Goal: Task Accomplishment & Management: Use online tool/utility

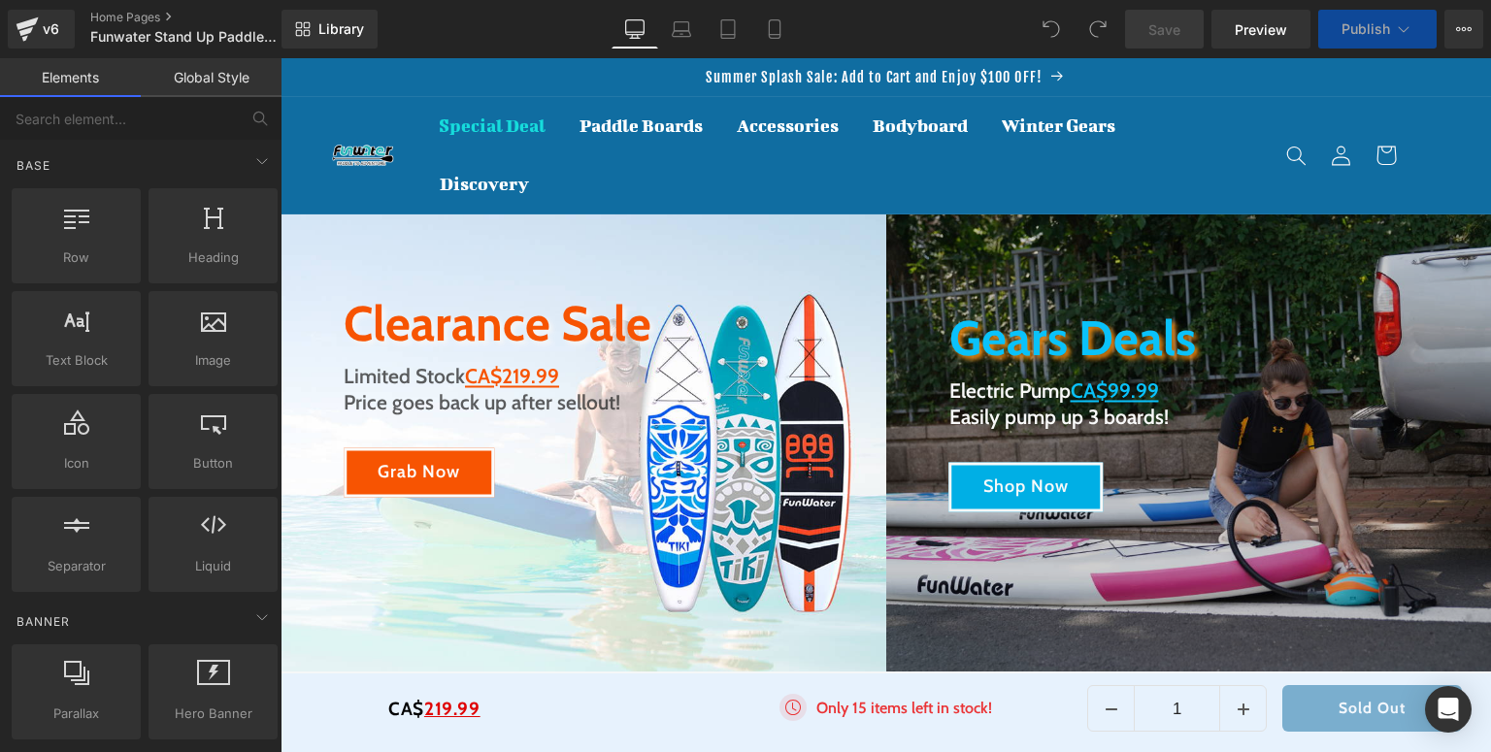
click at [864, 711] on div "Image Only 15 items left in stock! Text Block Icon List" at bounding box center [886, 713] width 404 height 39
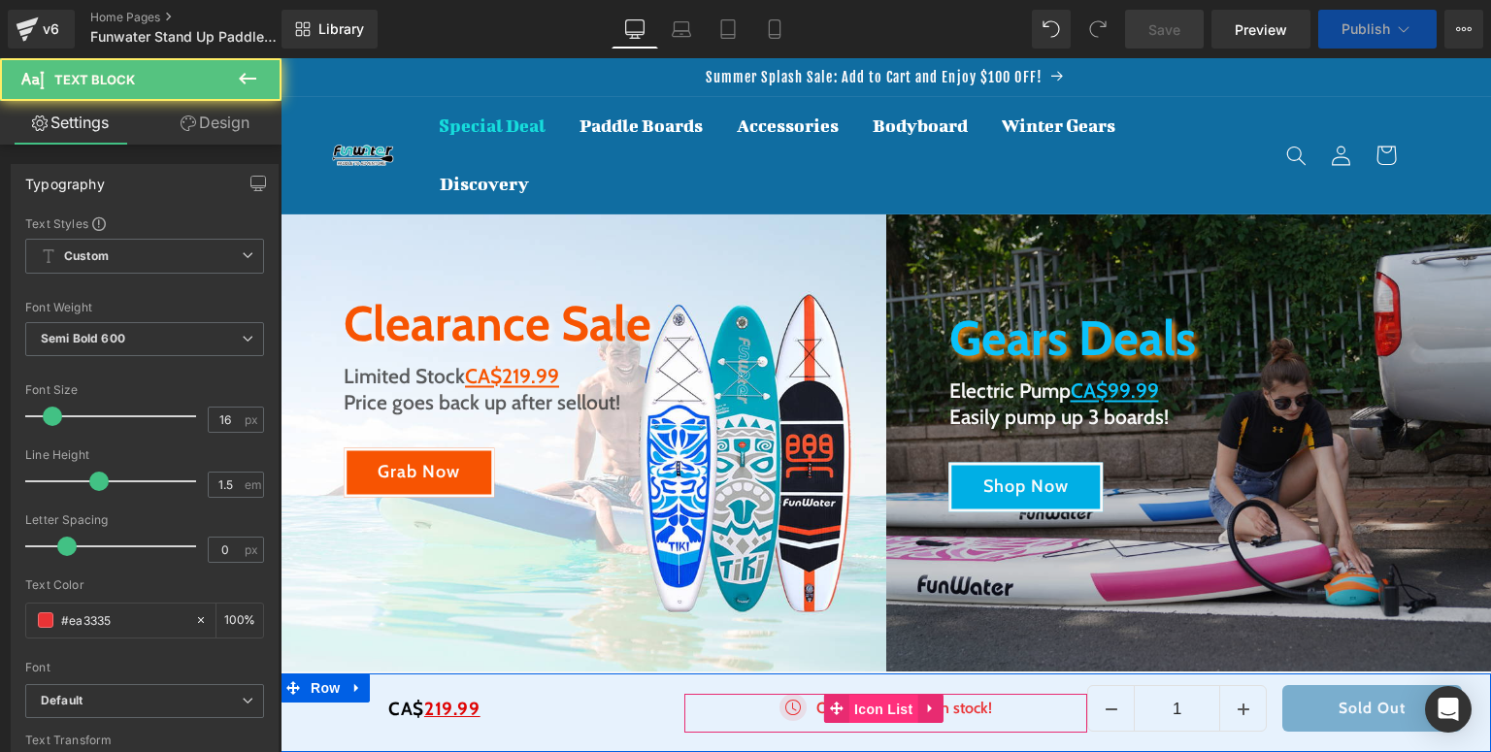
click at [855, 711] on span "Icon List" at bounding box center [884, 709] width 68 height 29
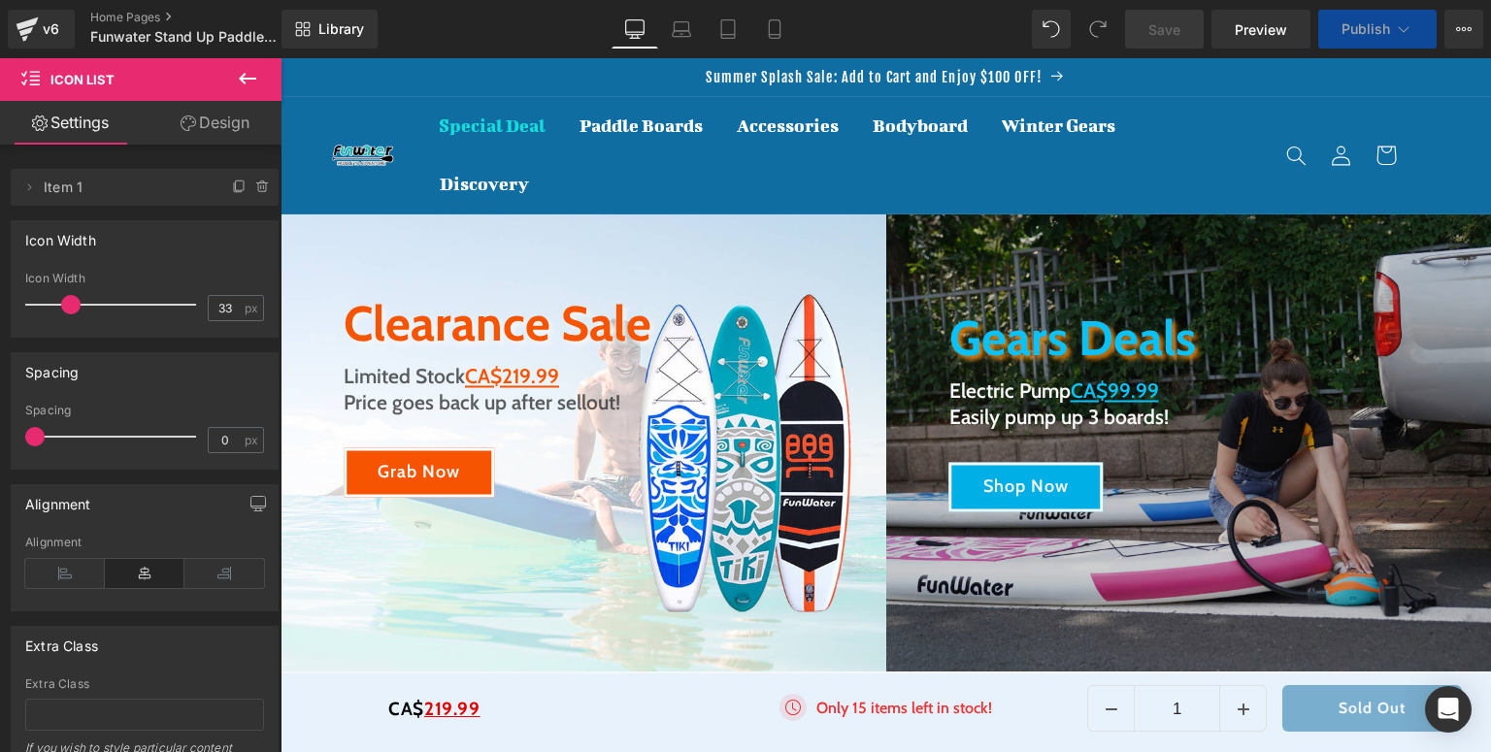
click at [980, 711] on span "BLACKFRIDAY has been copied to your clipboard!" at bounding box center [1112, 715] width 371 height 29
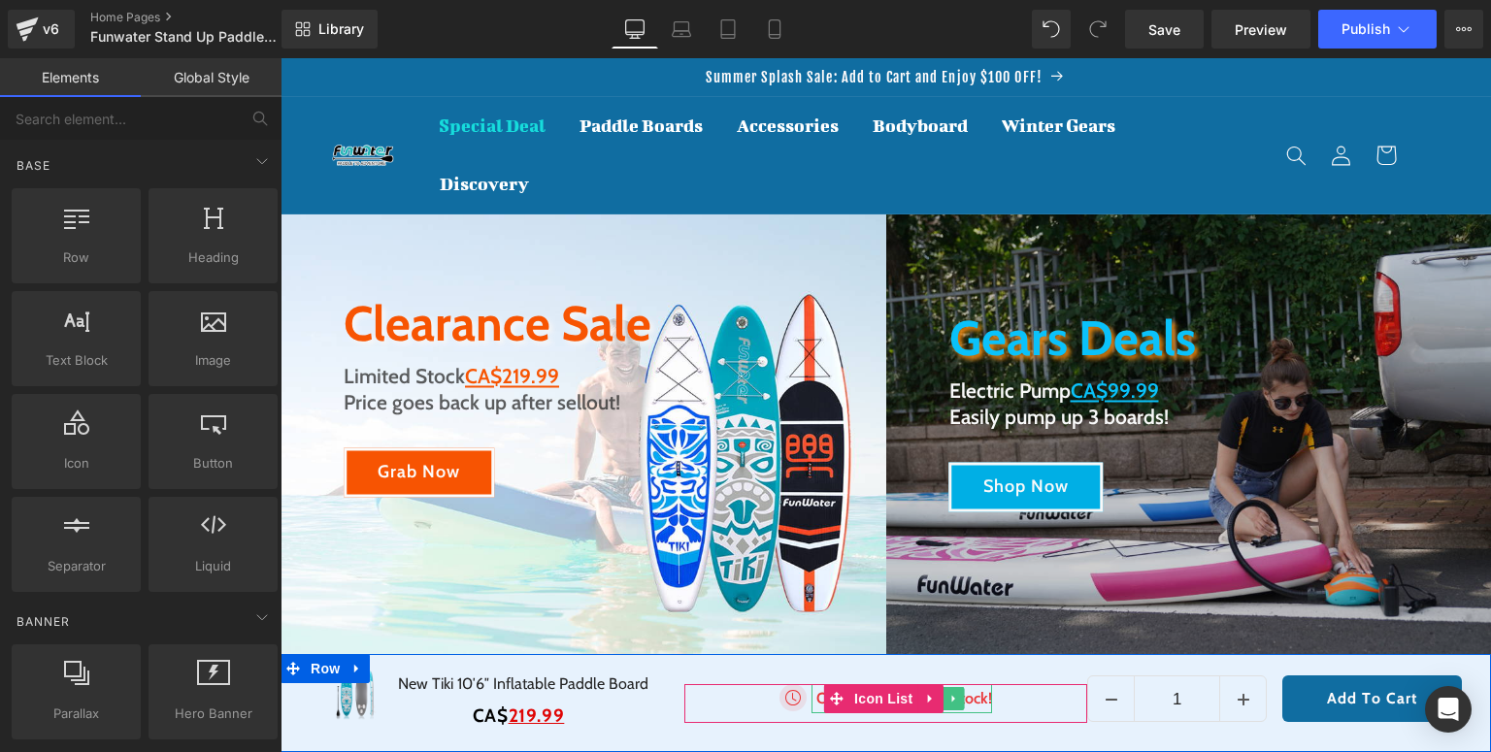
click at [817, 703] on p "Only 15 items left in stock!" at bounding box center [905, 698] width 176 height 23
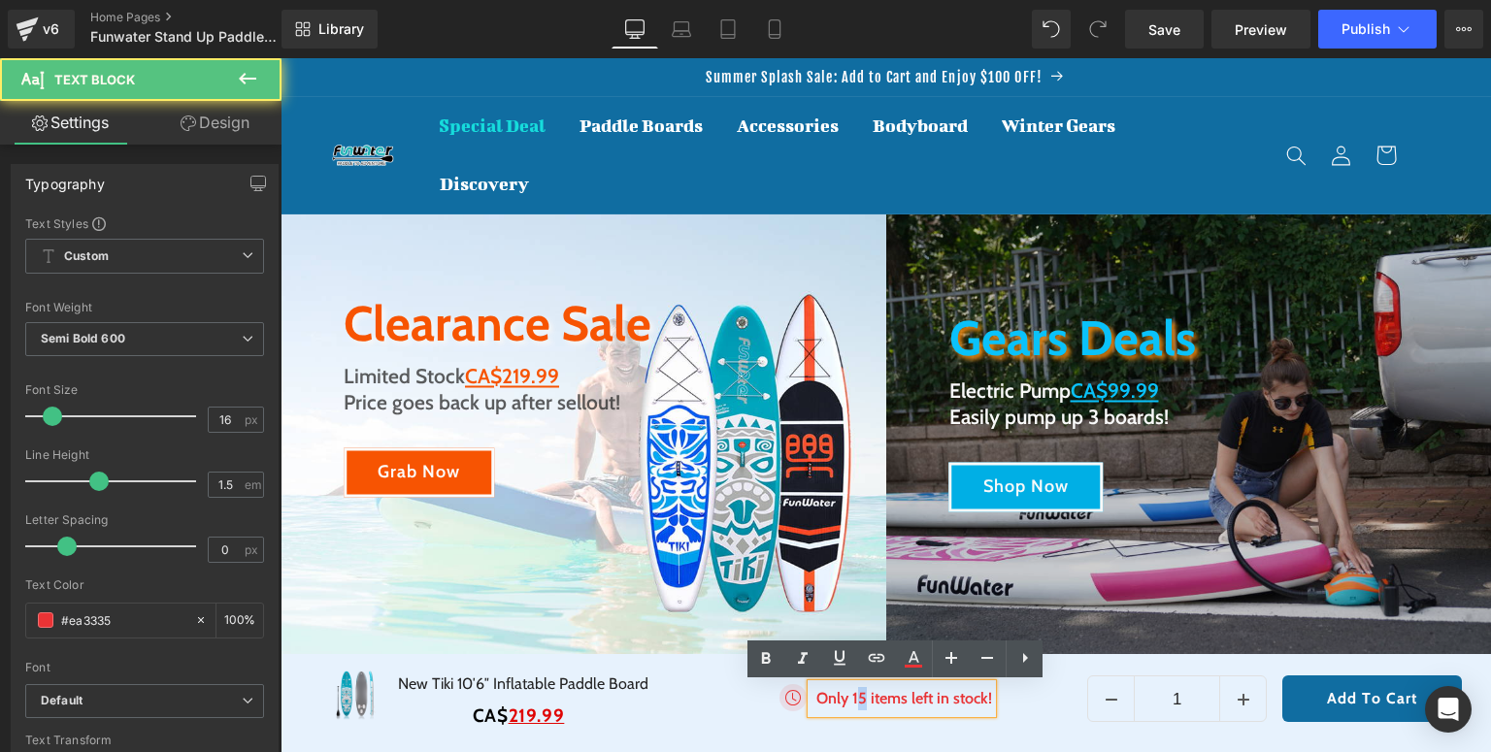
click at [854, 702] on p "Only 15 items left in stock!" at bounding box center [905, 698] width 176 height 23
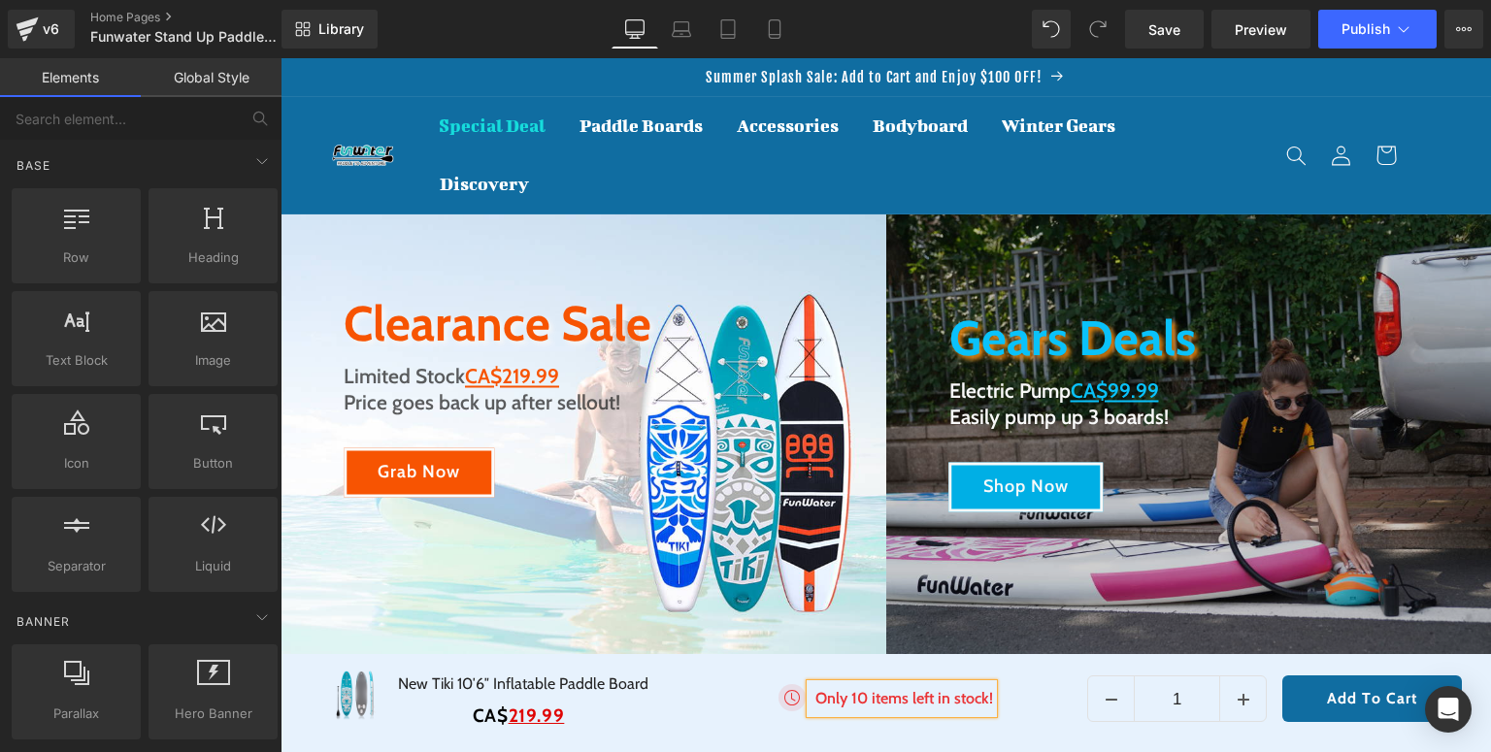
click at [1009, 688] on div "🎁 [PERSON_NAME] has been copied to your clipboard!" at bounding box center [1098, 715] width 425 height 54
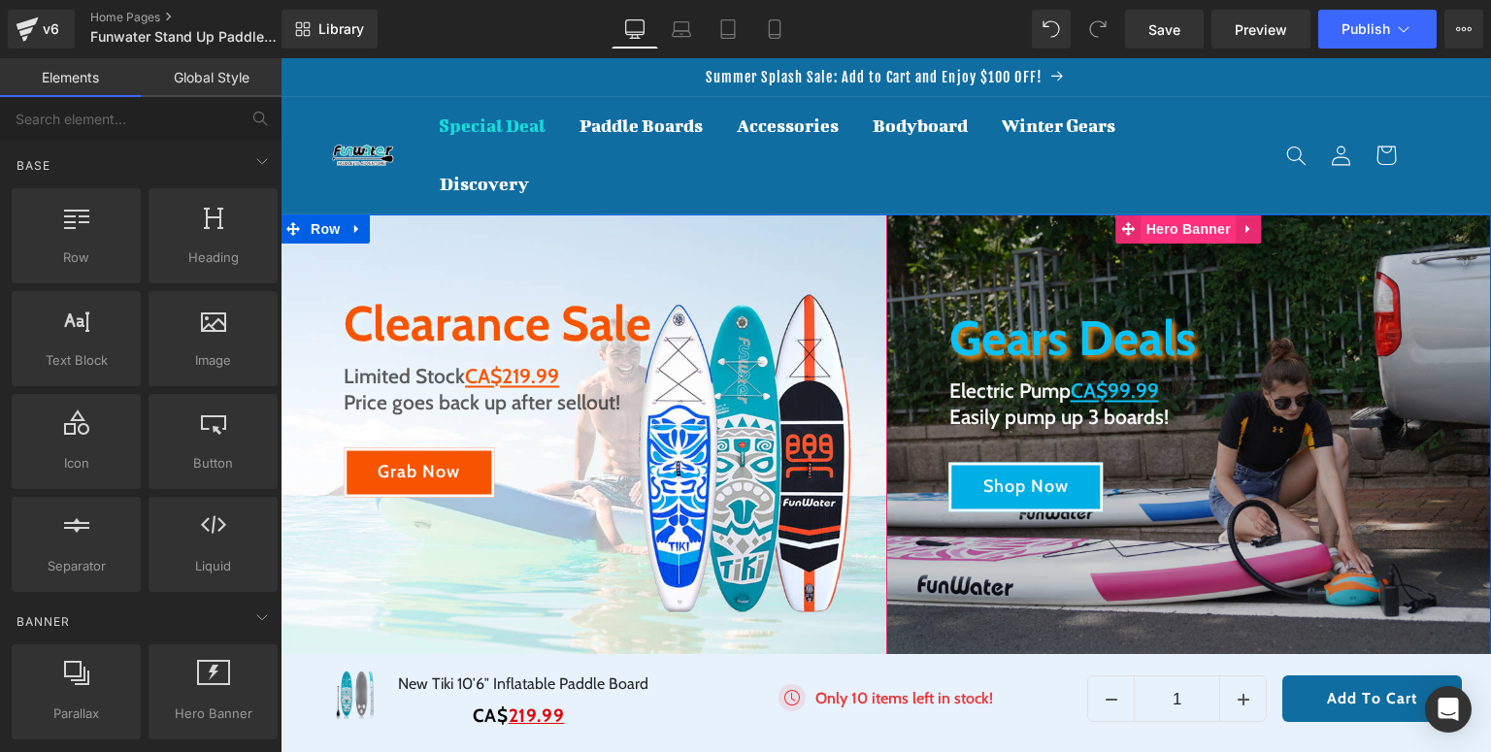
click at [1179, 229] on span "Hero Banner" at bounding box center [1189, 229] width 94 height 29
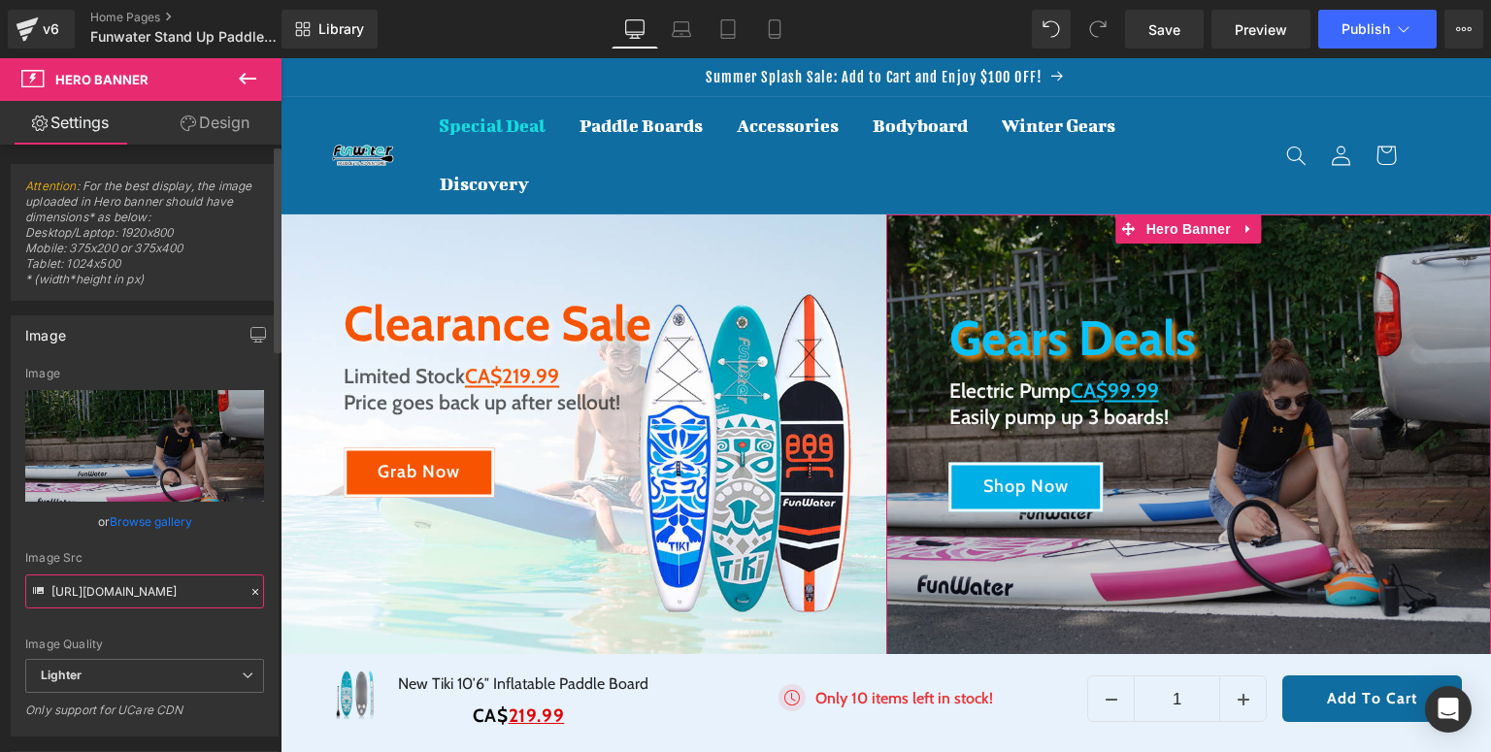
click at [140, 597] on input "[URL][DOMAIN_NAME]" at bounding box center [144, 592] width 239 height 34
click at [146, 594] on input "[URL][DOMAIN_NAME]" at bounding box center [144, 592] width 239 height 34
click at [145, 594] on input "[URL][DOMAIN_NAME]" at bounding box center [144, 592] width 239 height 34
click at [50, 590] on input "[URL][DOMAIN_NAME]" at bounding box center [144, 592] width 239 height 34
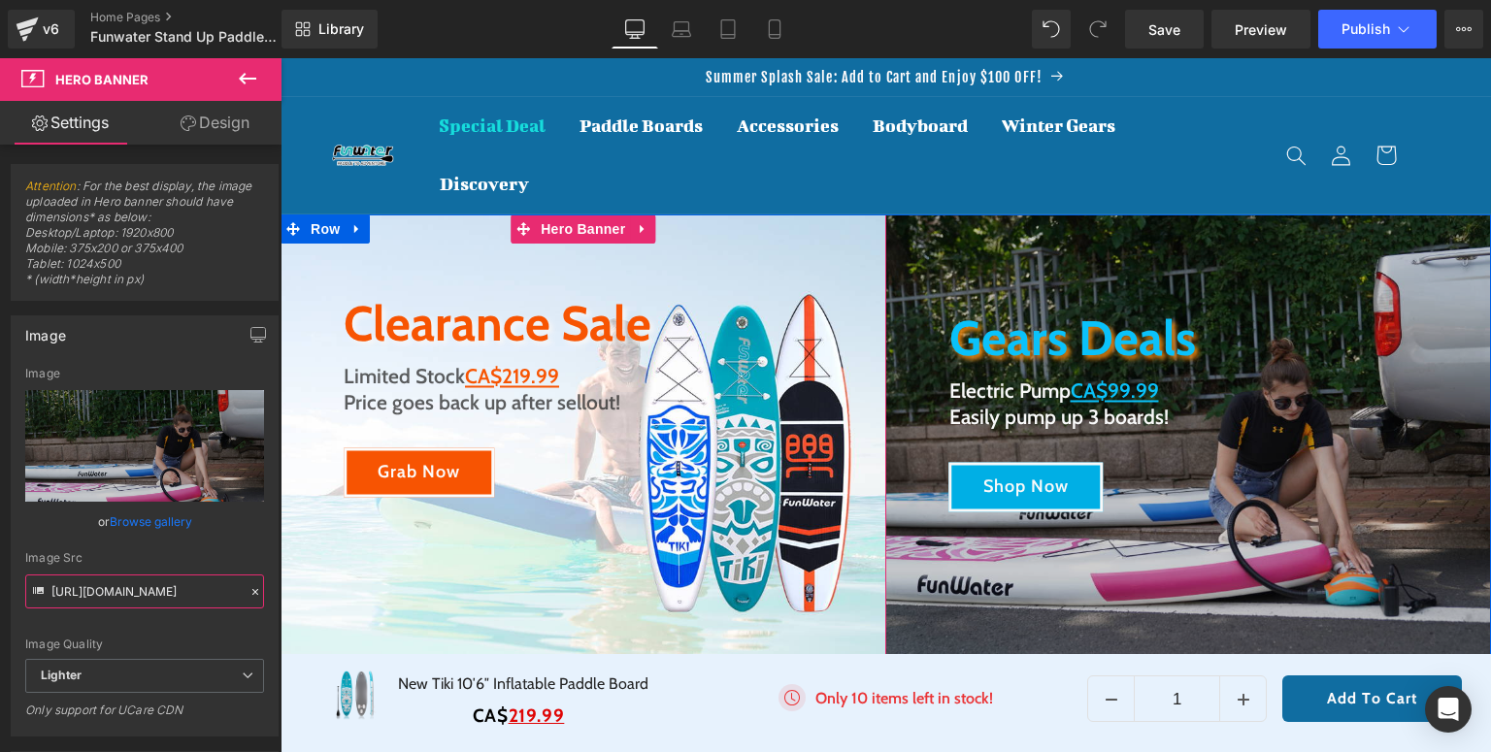
drag, startPoint x: 330, startPoint y: 649, endPoint x: 307, endPoint y: 590, distance: 62.7
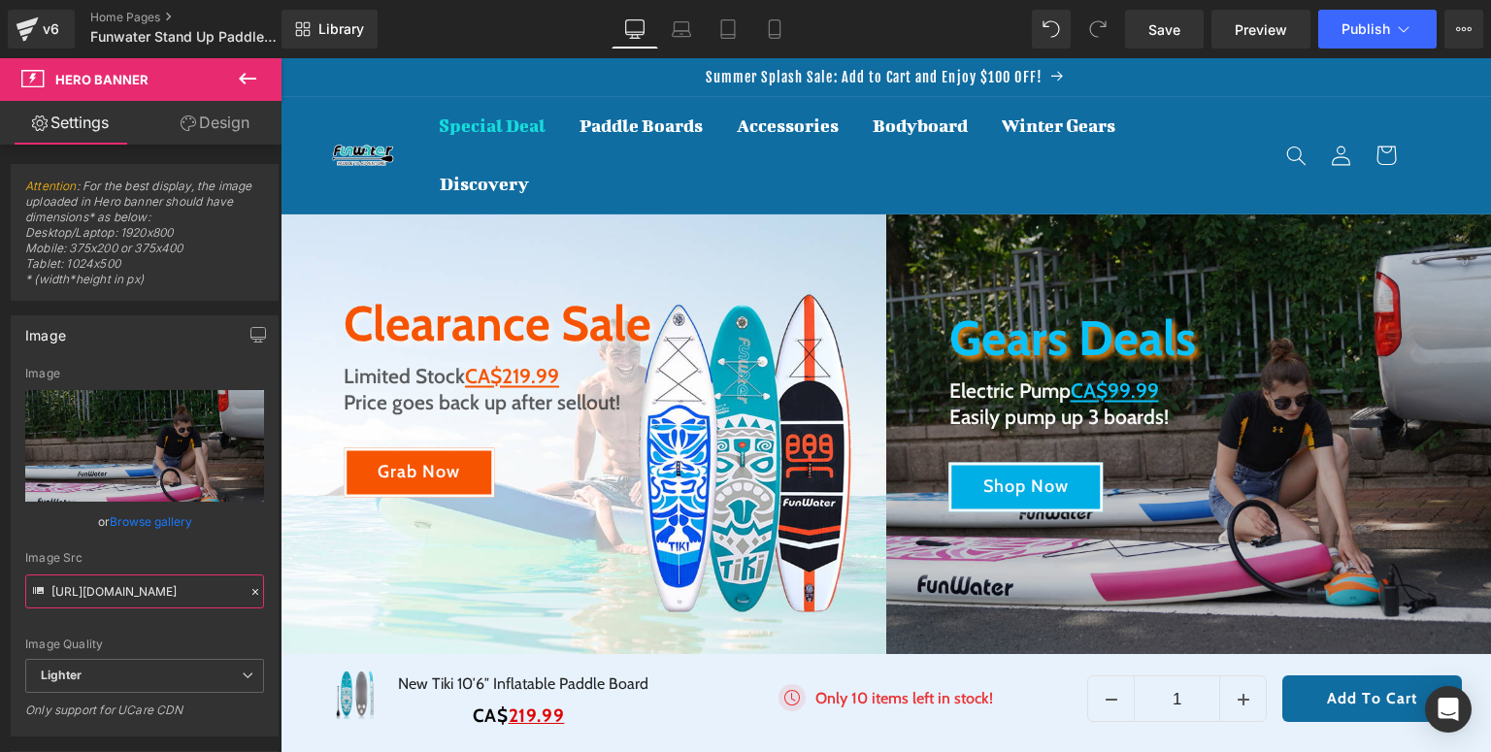
scroll to position [0, 0]
click at [1341, 33] on button "Publish" at bounding box center [1377, 29] width 118 height 39
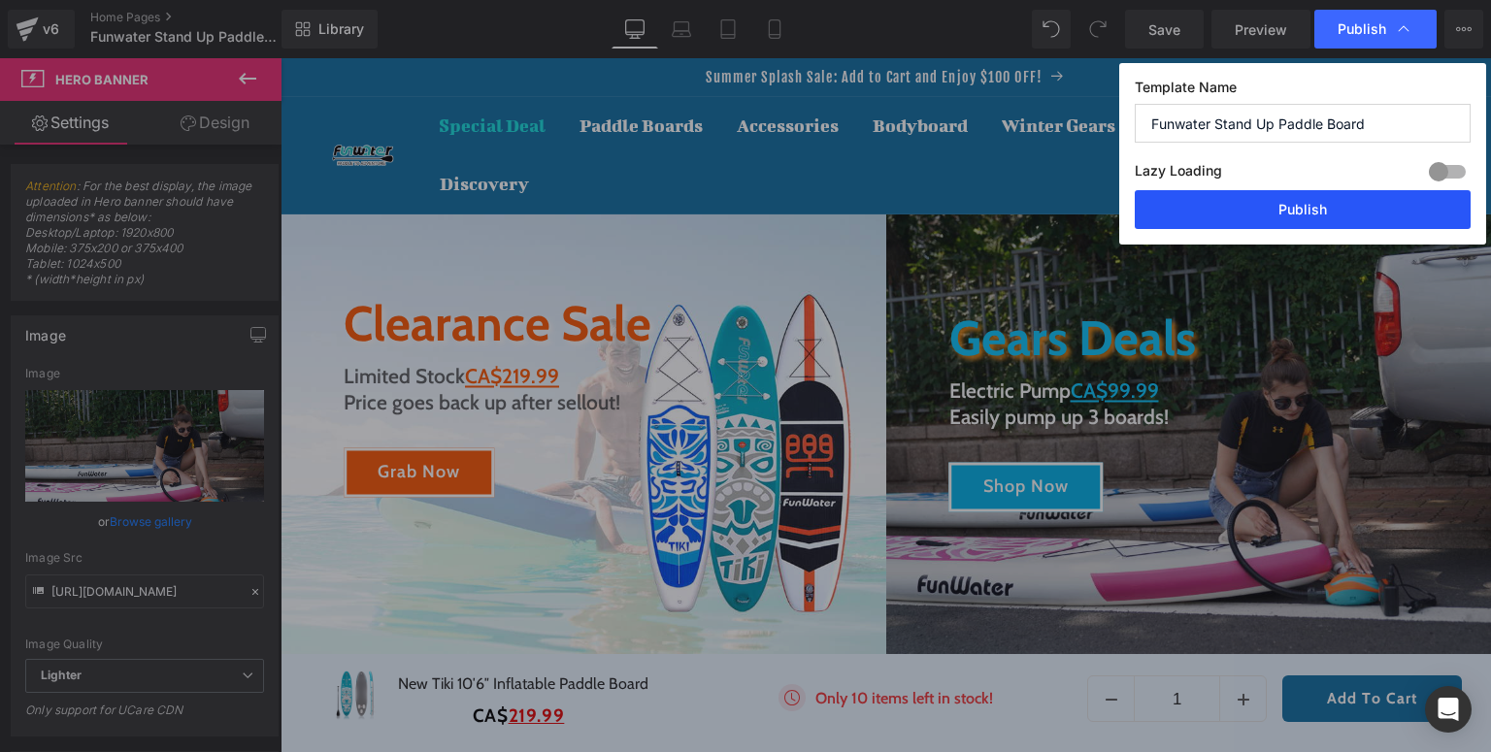
click at [1320, 208] on button "Publish" at bounding box center [1303, 209] width 336 height 39
